Goal: Transaction & Acquisition: Purchase product/service

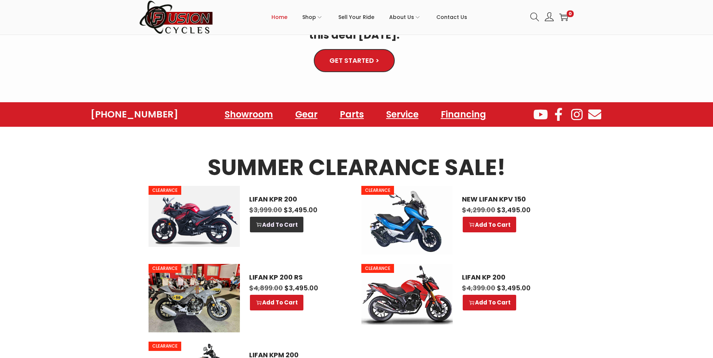
scroll to position [311, 0]
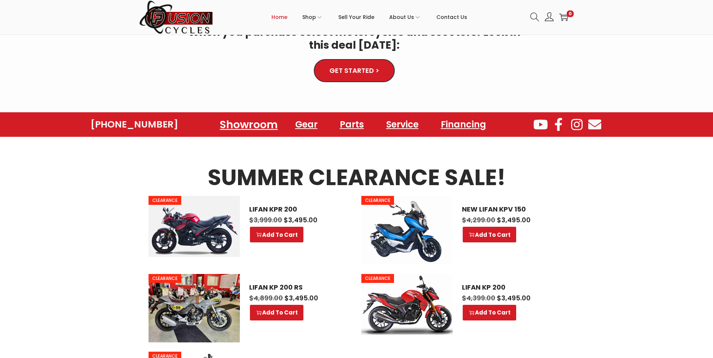
click at [250, 123] on link "Showroom" at bounding box center [249, 124] width 76 height 20
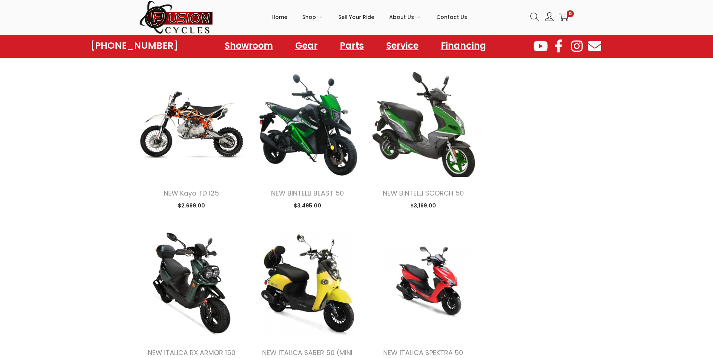
scroll to position [871, 0]
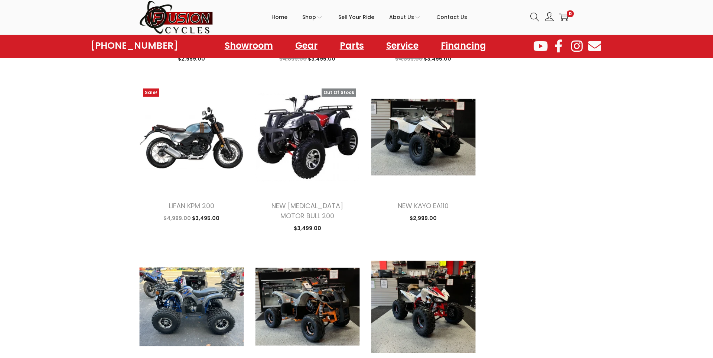
scroll to position [1676, 0]
